Goal: Task Accomplishment & Management: Use online tool/utility

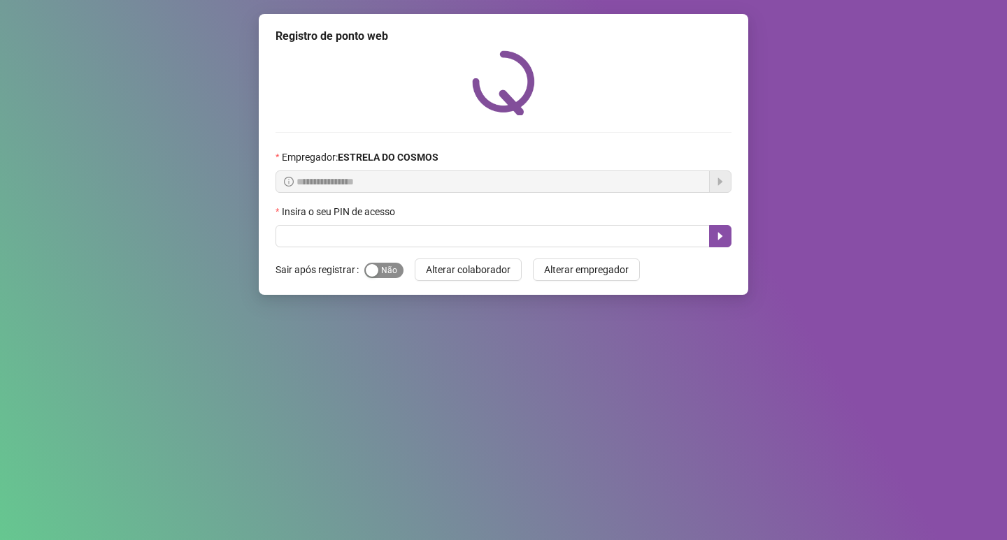
click at [376, 271] on div "button" at bounding box center [372, 270] width 13 height 13
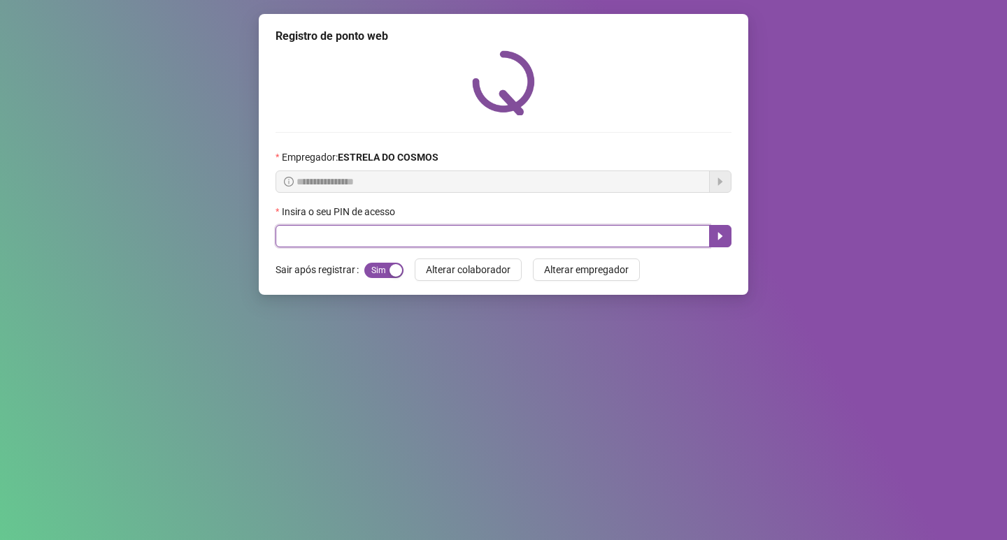
click at [388, 243] on input "text" at bounding box center [492, 236] width 434 height 22
type input "*****"
click at [721, 238] on icon "caret-right" at bounding box center [719, 236] width 11 height 11
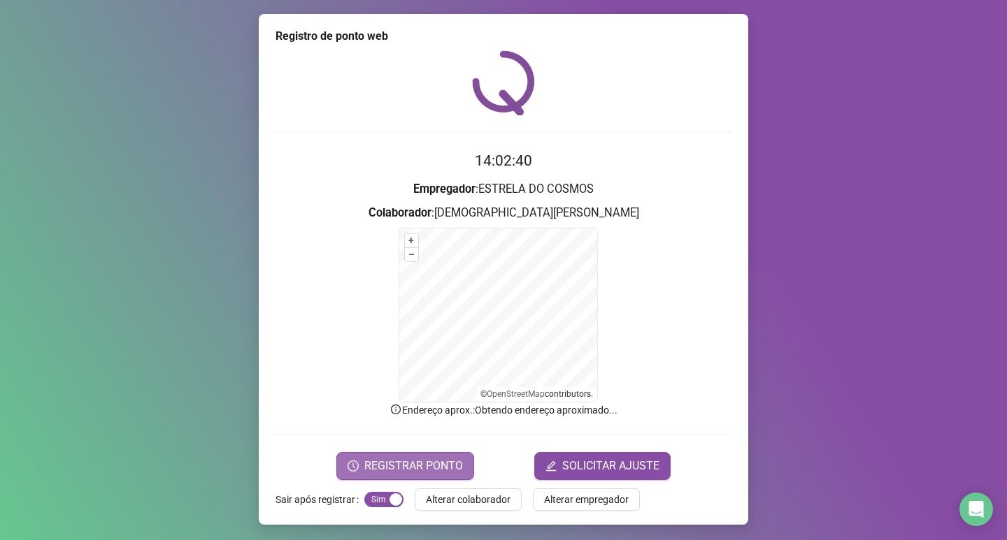
click at [388, 452] on button "REGISTRAR PONTO" at bounding box center [405, 466] width 138 height 28
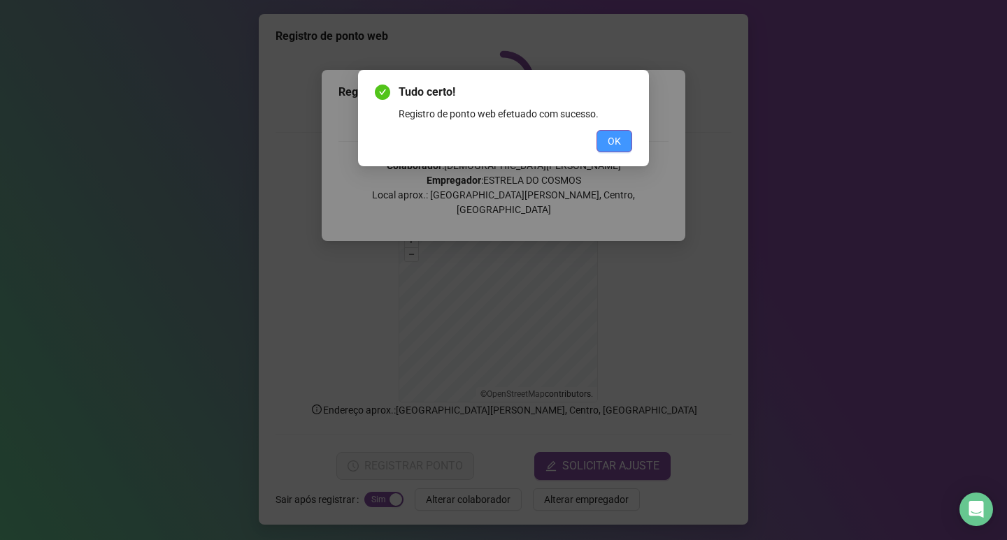
click at [613, 146] on span "OK" at bounding box center [613, 141] width 13 height 15
